Goal: Check status: Check status

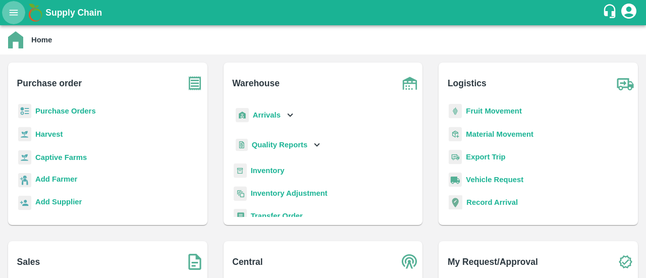
click at [12, 13] on icon "open drawer" at bounding box center [14, 13] width 9 height 6
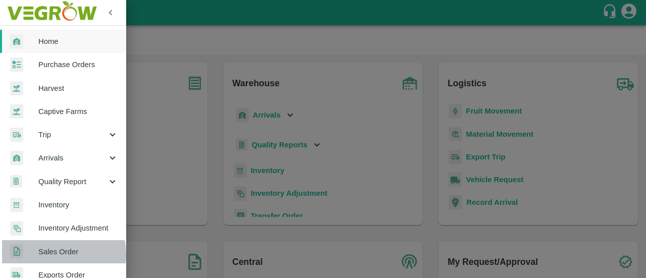
click at [46, 254] on span "Sales Order" at bounding box center [78, 251] width 80 height 11
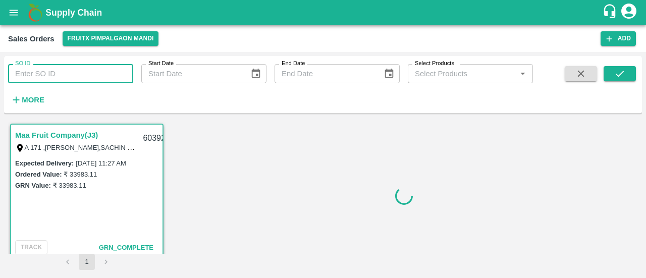
click at [46, 72] on input "SO ID" at bounding box center [70, 73] width 125 height 19
paste input "603837"
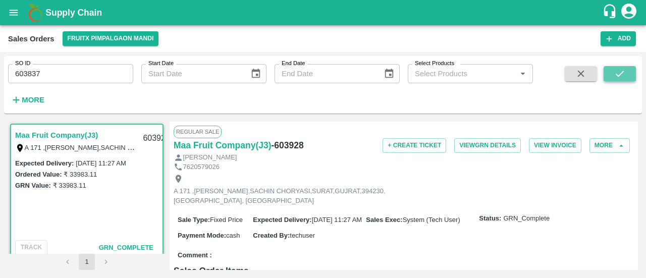
click at [611, 77] on button "submit" at bounding box center [619, 73] width 32 height 15
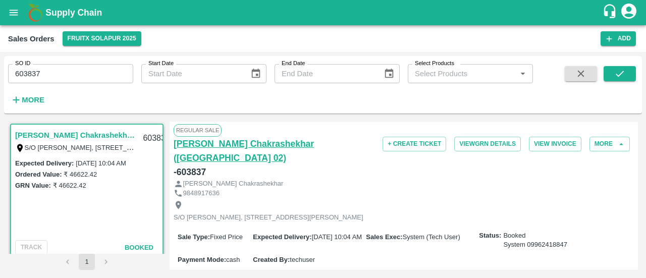
scroll to position [2, 0]
click at [91, 78] on input "603837" at bounding box center [70, 73] width 125 height 19
click at [630, 73] on button "submit" at bounding box center [619, 73] width 32 height 15
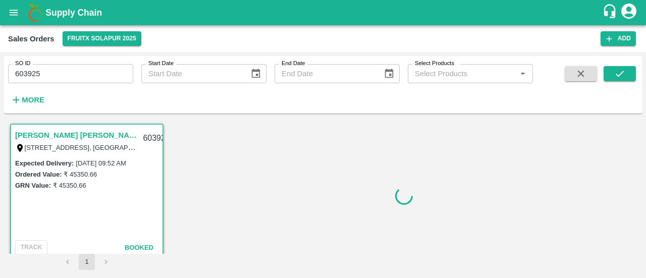
scroll to position [2, 0]
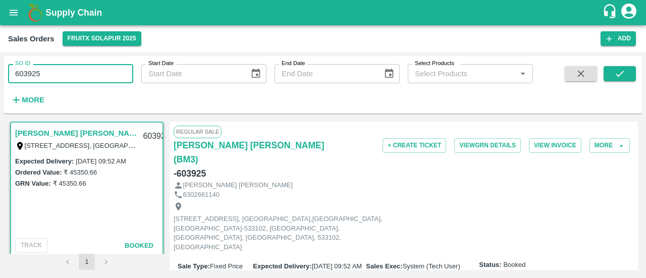
click at [97, 79] on input "603925" at bounding box center [70, 73] width 125 height 19
type input "603837"
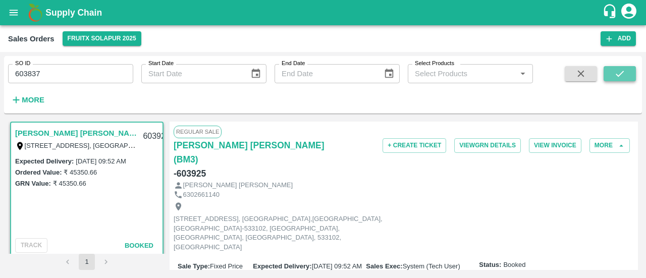
click at [611, 69] on button "submit" at bounding box center [619, 73] width 32 height 15
